Goal: Navigation & Orientation: Understand site structure

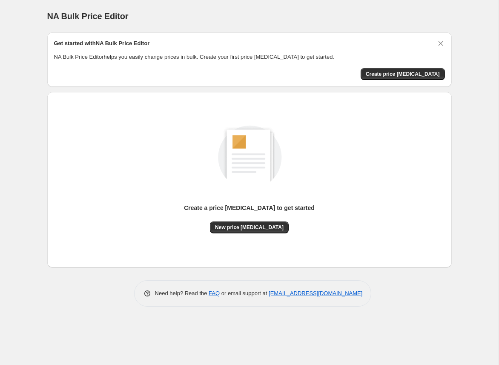
click at [405, 67] on div "Get started with NA Bulk Price Editor NA Bulk Price Editor helps you easily cha…" at bounding box center [249, 59] width 391 height 41
click at [440, 42] on icon "Dismiss card" at bounding box center [440, 43] width 9 height 9
